Goal: Task Accomplishment & Management: Complete application form

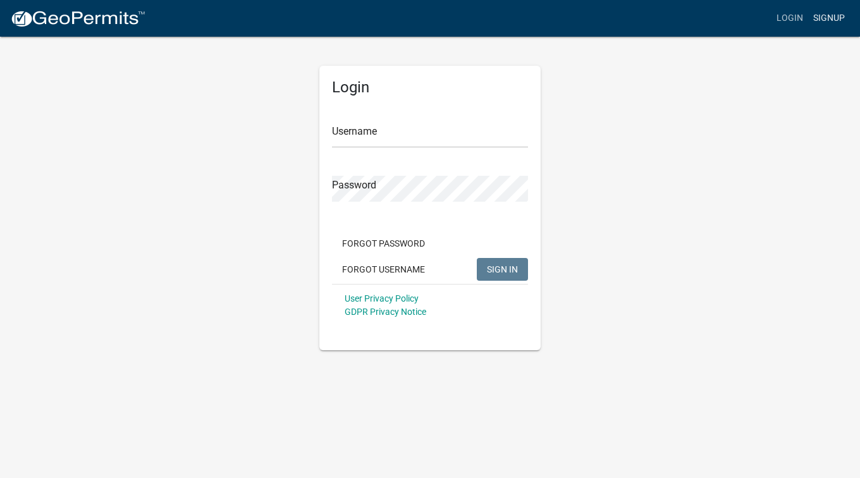
click at [830, 20] on link "Signup" at bounding box center [829, 18] width 42 height 24
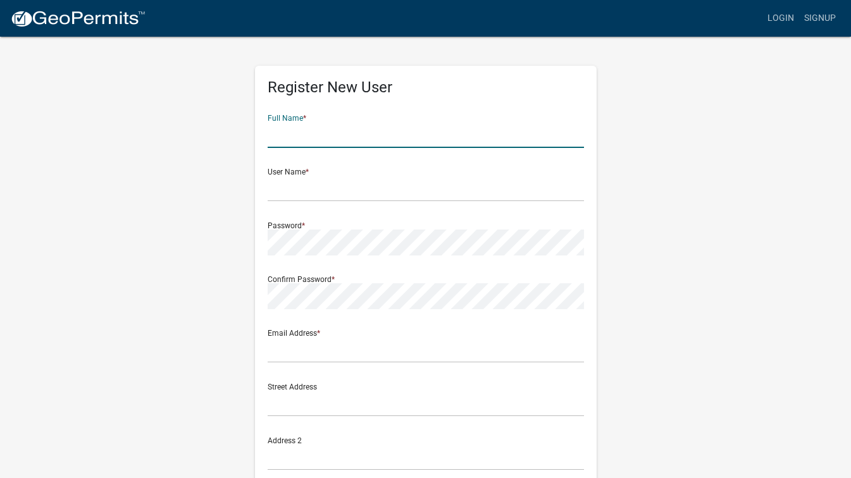
click at [345, 140] on input "text" at bounding box center [426, 135] width 316 height 26
type input "j"
type input "[PERSON_NAME]"
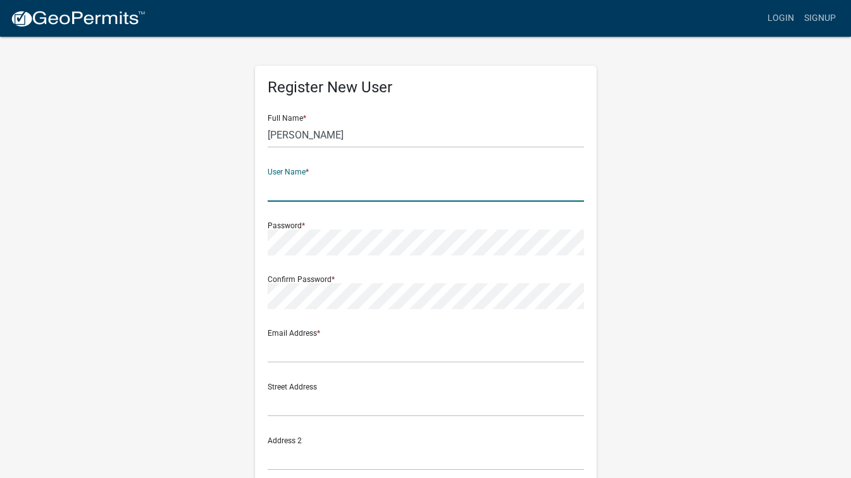
click at [302, 184] on input "text" at bounding box center [426, 189] width 316 height 26
type input "Puhlmannlumber"
click at [375, 168] on div "User Name * Puhlmannlumber" at bounding box center [426, 180] width 316 height 44
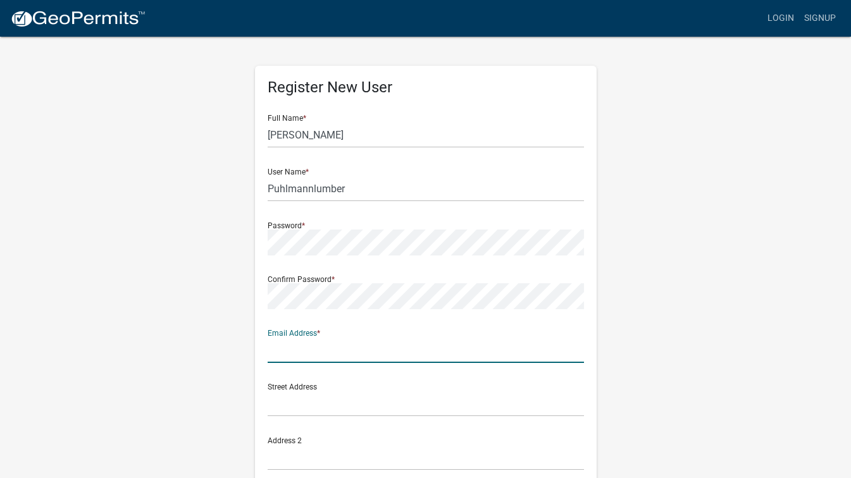
click at [289, 347] on input "text" at bounding box center [426, 350] width 316 height 26
type input "[PERSON_NAME][EMAIL_ADDRESS][DOMAIN_NAME]"
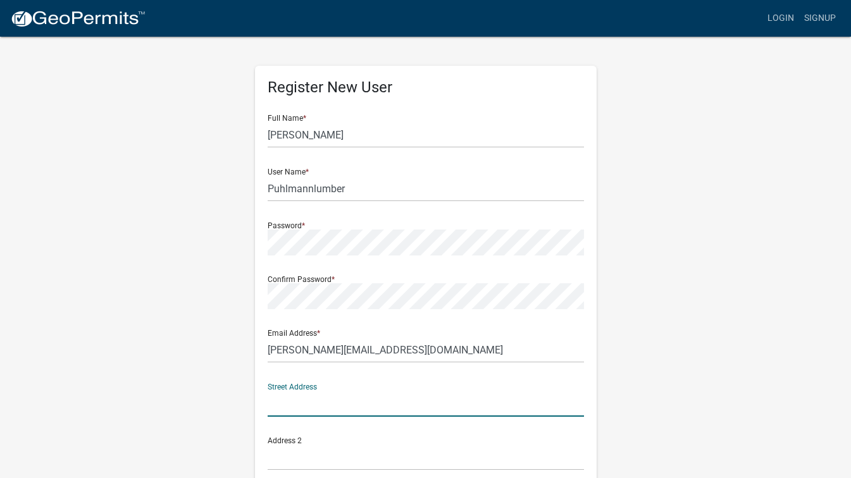
click at [285, 400] on input "text" at bounding box center [426, 404] width 316 height 26
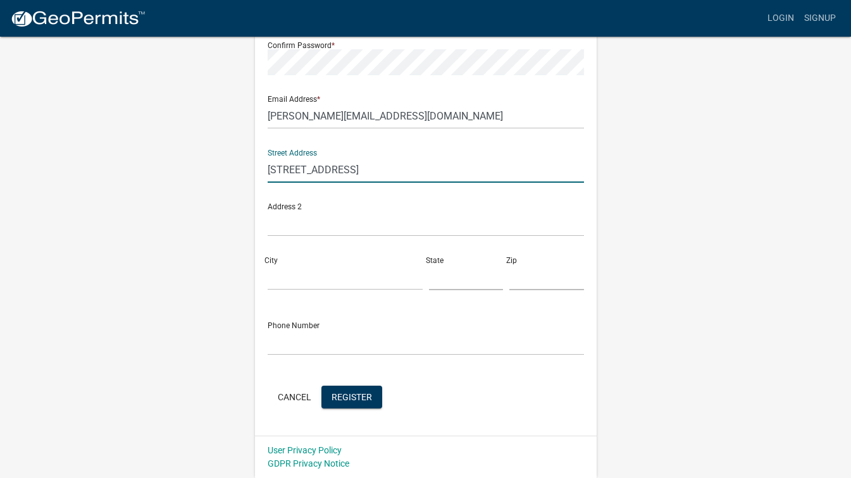
type input "[STREET_ADDRESS]"
click at [309, 278] on input "City" at bounding box center [345, 277] width 155 height 26
type input "new ulm"
click at [452, 278] on input "text" at bounding box center [466, 277] width 75 height 26
type input "mn"
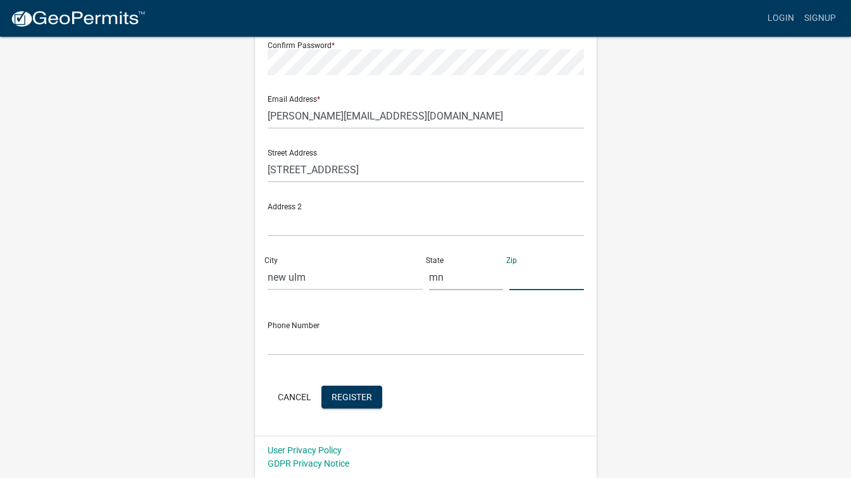
click at [522, 279] on input "text" at bounding box center [546, 277] width 75 height 26
type input "56073"
click at [424, 341] on input "text" at bounding box center [426, 342] width 316 height 26
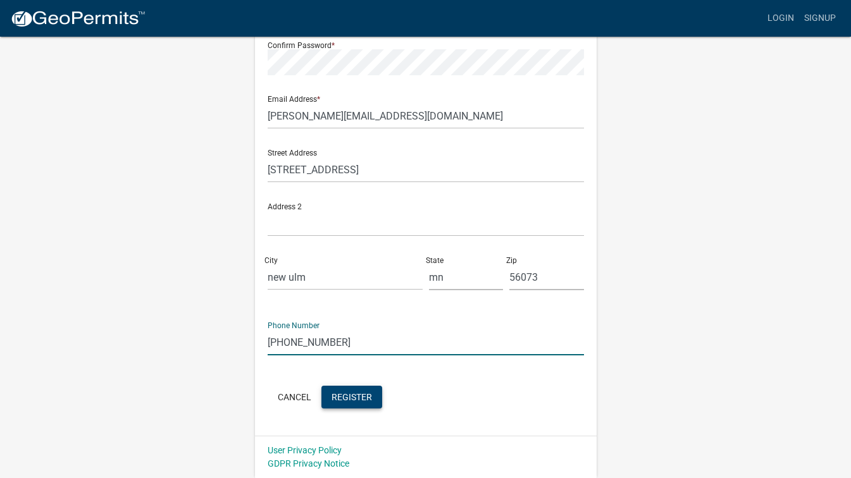
type input "[PHONE_NUMBER]"
click at [369, 391] on button "Register" at bounding box center [351, 397] width 61 height 23
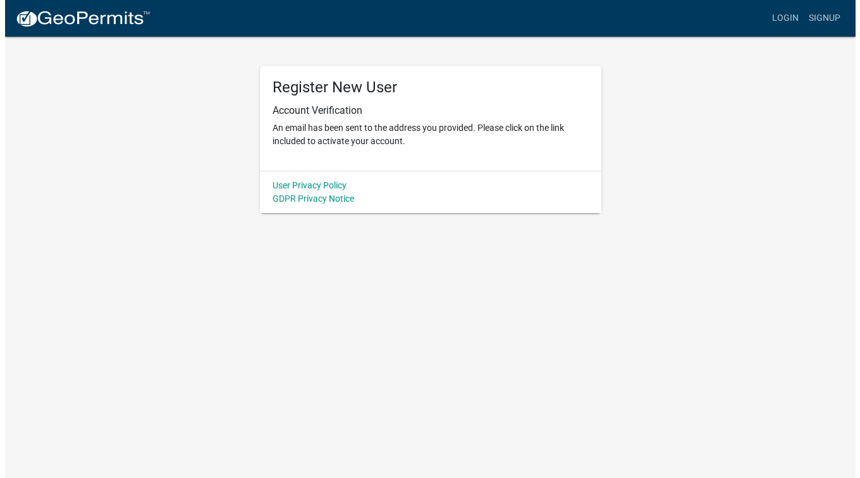
scroll to position [0, 0]
click at [788, 18] on link "Login" at bounding box center [790, 18] width 37 height 24
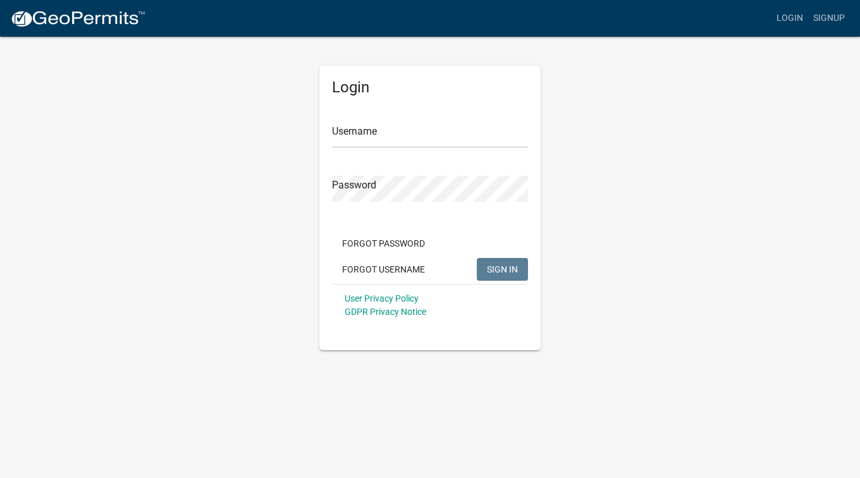
click at [454, 121] on div "Username" at bounding box center [430, 126] width 196 height 44
click at [443, 138] on input "Username" at bounding box center [430, 135] width 196 height 26
type input "puhlmannlumber"
click at [502, 268] on span "SIGN IN" at bounding box center [502, 269] width 31 height 10
